Goal: Navigation & Orientation: Find specific page/section

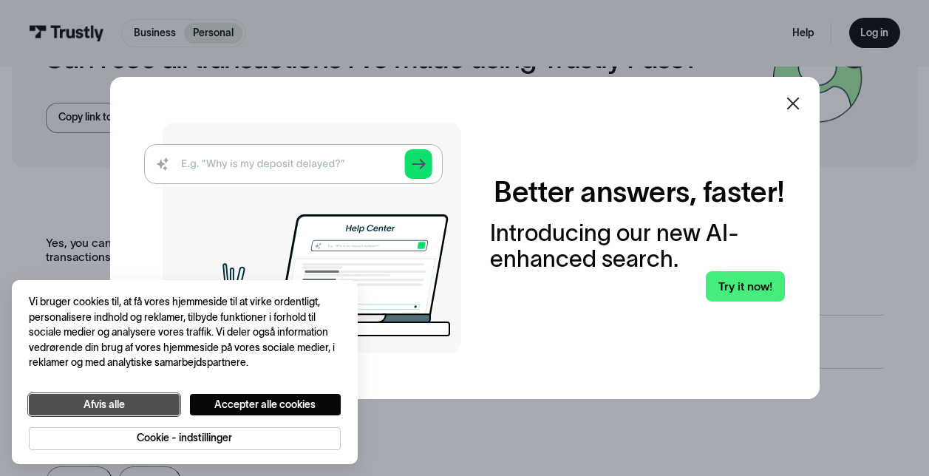
click at [100, 399] on button "Afvis alle" at bounding box center [104, 404] width 151 height 21
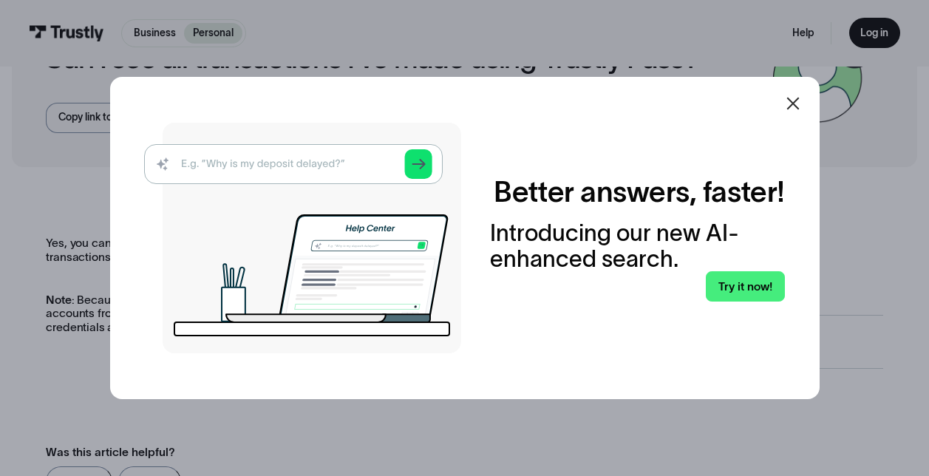
click at [789, 92] on div at bounding box center [792, 103] width 35 height 35
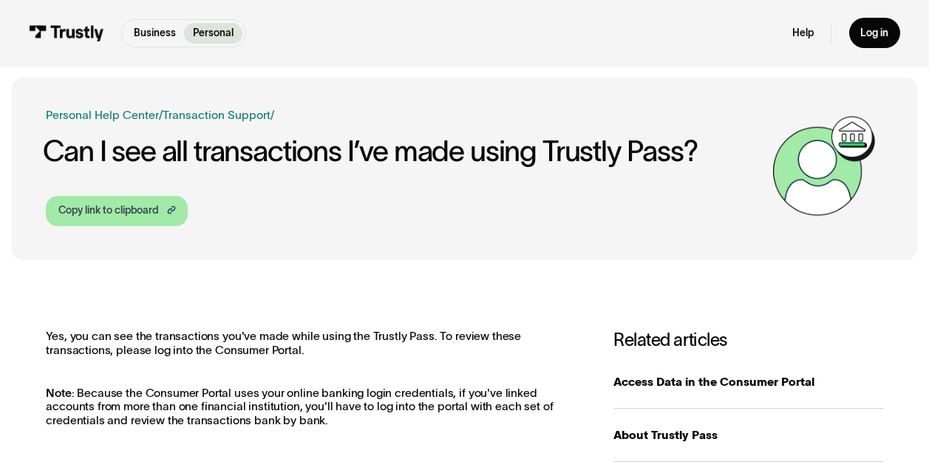
click at [171, 211] on icon at bounding box center [172, 208] width 5 height 6
click at [773, 174] on img at bounding box center [824, 166] width 118 height 118
click at [137, 206] on div "Copy link to clipboard" at bounding box center [108, 211] width 100 height 16
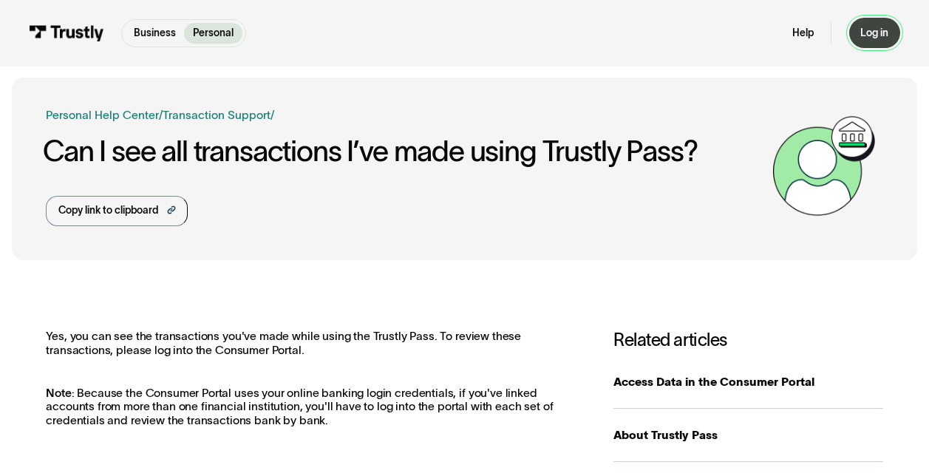
click at [873, 30] on div "Log in" at bounding box center [874, 33] width 28 height 13
